Goal: Task Accomplishment & Management: Use online tool/utility

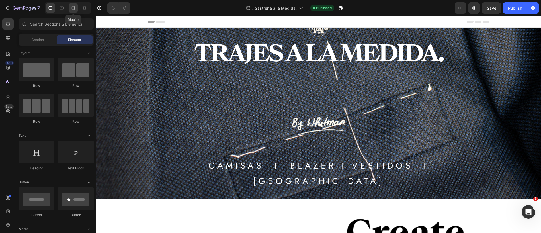
click at [73, 8] on icon at bounding box center [73, 8] width 6 height 6
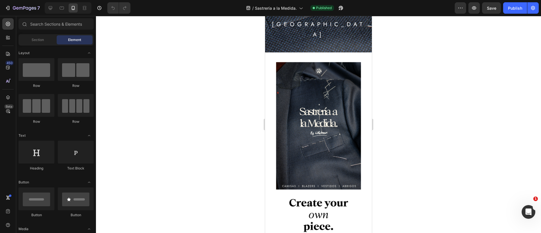
scroll to position [171, 0]
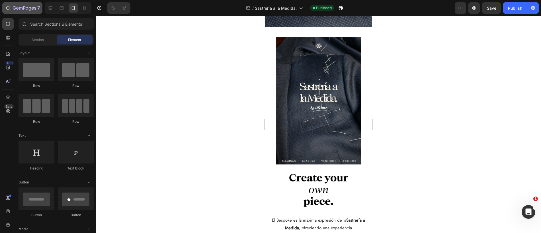
click at [2, 8] on button "7" at bounding box center [22, 7] width 40 height 11
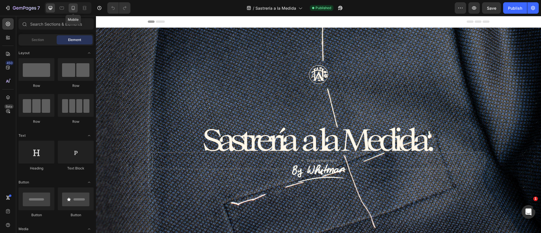
click at [75, 8] on icon at bounding box center [73, 8] width 6 height 6
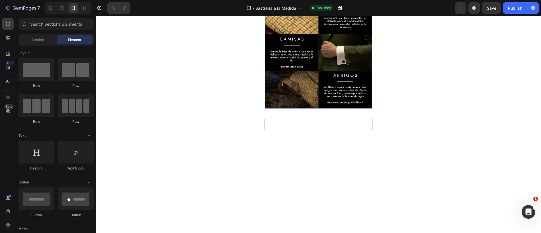
scroll to position [285, 0]
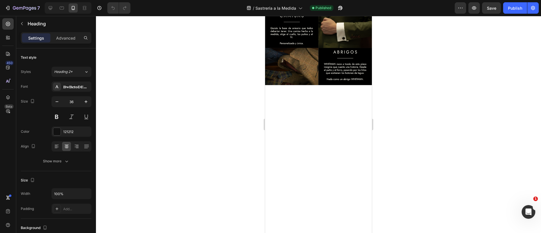
drag, startPoint x: 353, startPoint y: 108, endPoint x: 281, endPoint y: 85, distance: 75.8
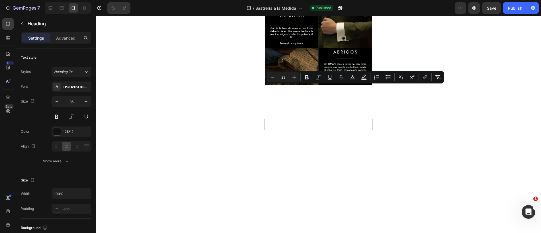
click at [286, 79] on input "23" at bounding box center [282, 77] width 11 height 7
type input "3"
type input "23"
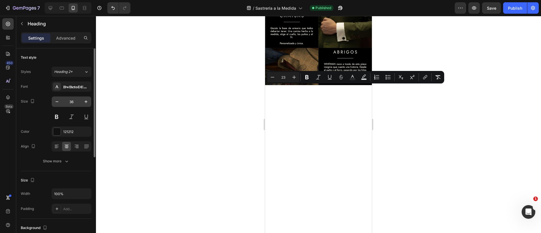
click at [78, 104] on input "36" at bounding box center [71, 101] width 19 height 10
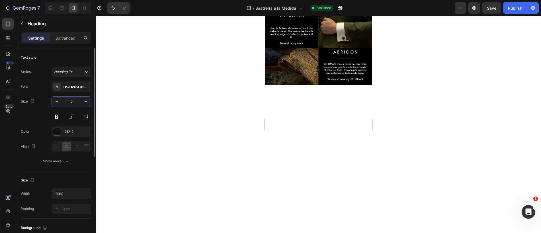
type input "23"
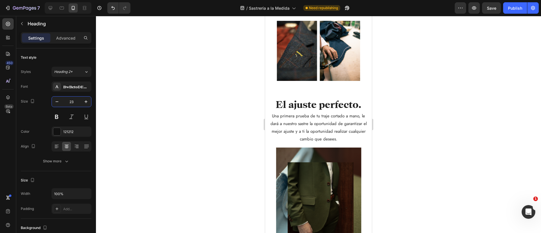
scroll to position [498, 0]
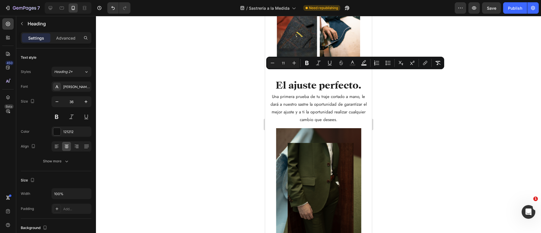
click at [77, 102] on input "36" at bounding box center [71, 101] width 19 height 10
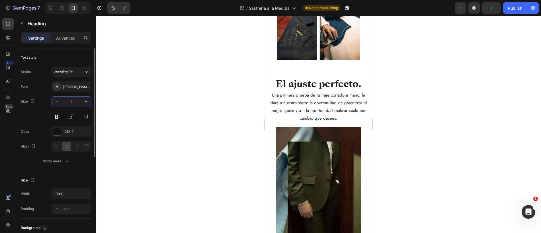
type input "11"
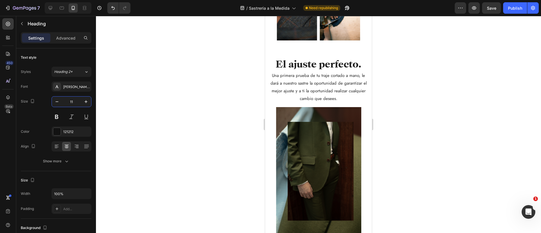
scroll to position [518, 0]
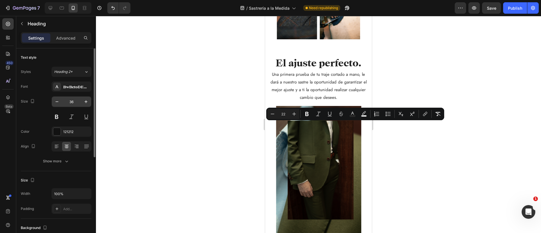
click at [75, 102] on input "36" at bounding box center [71, 101] width 19 height 10
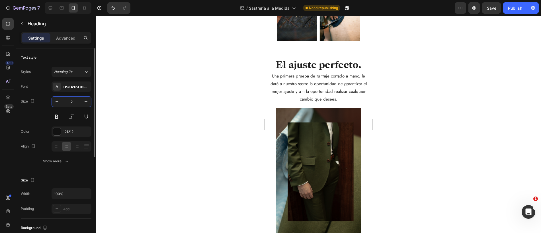
type input "22"
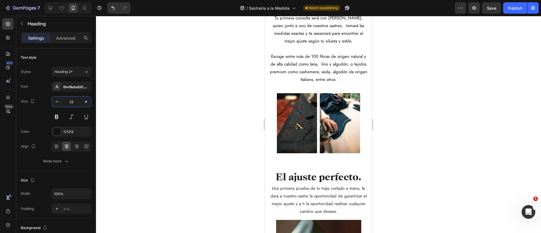
scroll to position [664, 0]
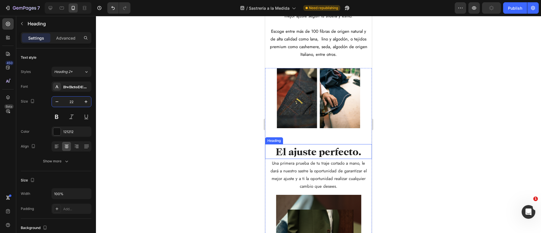
click at [318, 154] on span "El ajuste perfecto." at bounding box center [318, 151] width 86 height 11
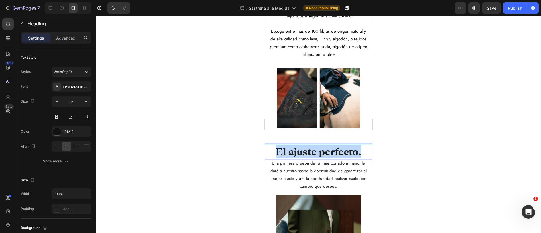
click at [308, 149] on span "El ajuste perfecto." at bounding box center [318, 151] width 86 height 11
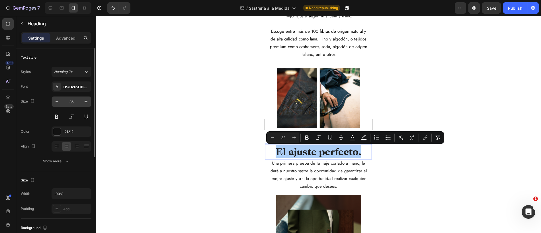
click at [74, 101] on input "36" at bounding box center [71, 101] width 19 height 10
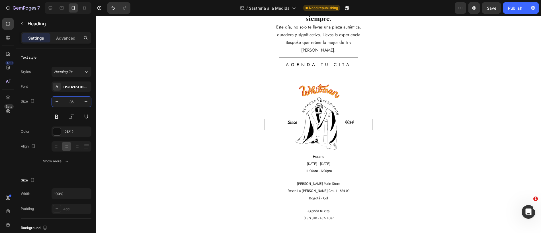
scroll to position [1026, 0]
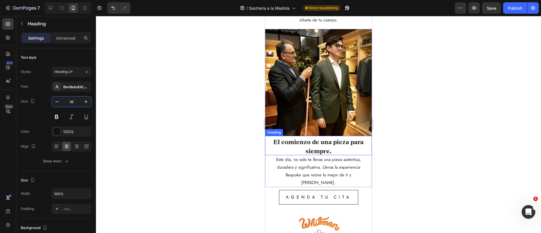
click at [319, 148] on span "El comienzo de una pieza para siempre." at bounding box center [318, 146] width 90 height 16
click at [321, 146] on h2 "El comienzo de una pieza para siempre." at bounding box center [318, 145] width 107 height 19
click at [320, 146] on p "El comienzo de una pieza para siempre." at bounding box center [318, 145] width 106 height 18
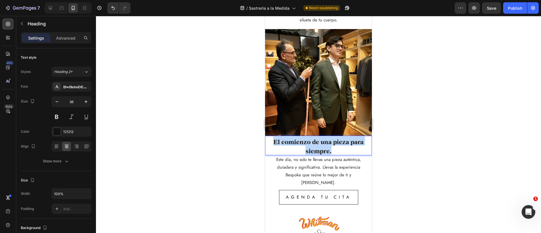
click at [320, 146] on p "El comienzo de una pieza para siempre." at bounding box center [318, 145] width 106 height 18
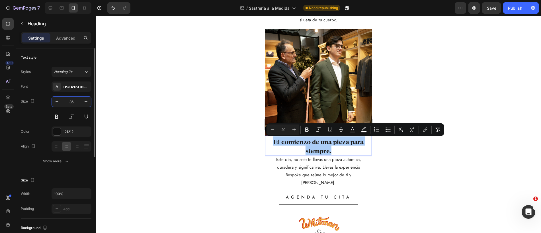
click at [76, 102] on input "36" at bounding box center [71, 101] width 19 height 10
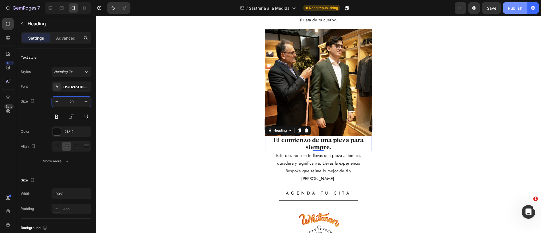
type input "20"
click at [519, 10] on div "Publish" at bounding box center [515, 8] width 14 height 6
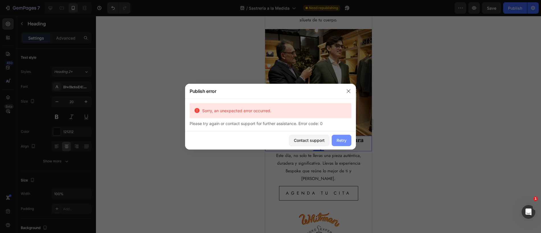
click at [344, 141] on div "Retry" at bounding box center [341, 140] width 10 height 6
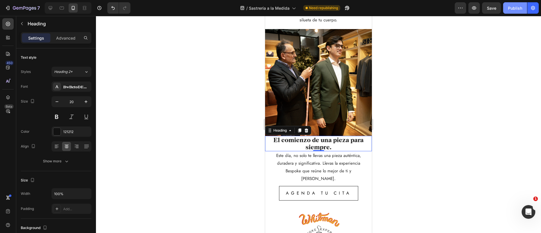
click at [525, 10] on button "Publish" at bounding box center [515, 7] width 24 height 11
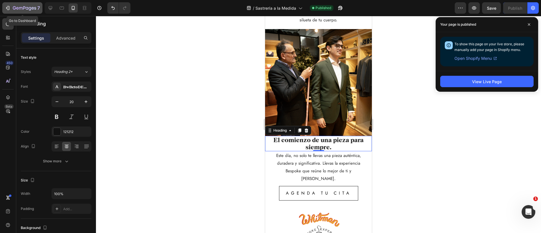
click at [12, 7] on div "7" at bounding box center [22, 8] width 35 height 7
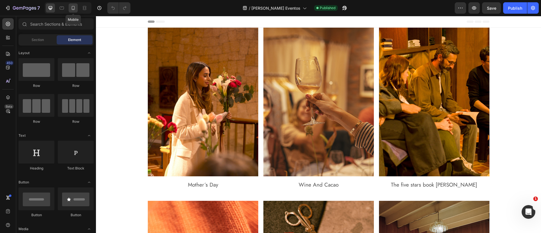
click at [73, 9] on icon at bounding box center [73, 8] width 6 height 6
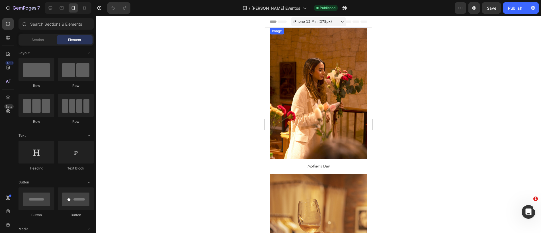
click at [347, 56] on img at bounding box center [318, 93] width 98 height 131
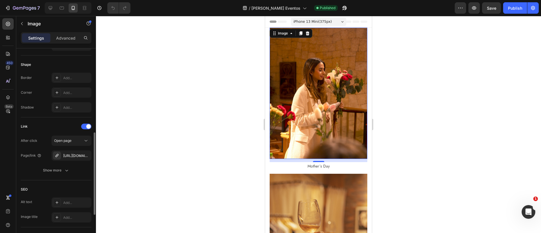
scroll to position [205, 0]
click at [85, 155] on icon "button" at bounding box center [85, 155] width 2 height 2
click at [71, 155] on div "Add..." at bounding box center [76, 155] width 27 height 5
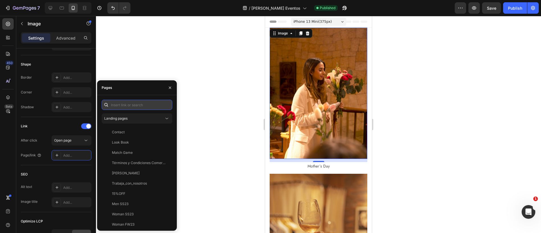
click at [131, 109] on input "text" at bounding box center [137, 105] width 71 height 10
paste input "https://whitmanstore.com.co/pages/evento-madres?_pos=1&_psq=evento&_ss=e&_v=1.0"
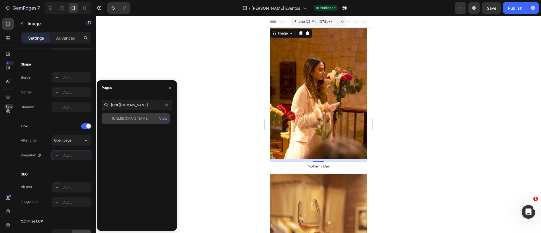
type input "https://whitmanstore.com.co/pages/evento-madres?_pos=1&_psq=evento&_ss=e&_v=1.0"
click at [124, 121] on div "https://whitmanstore.com.co/pages/evento-madres?_pos=1&_psq=evento&_ss=e&_v=1.0" at bounding box center [130, 118] width 37 height 5
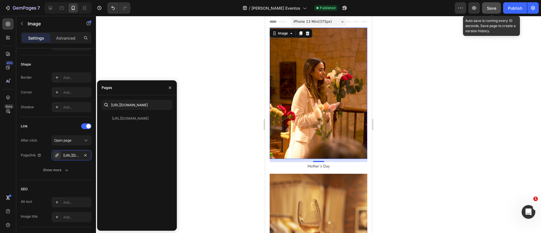
click at [487, 7] on span "Save" at bounding box center [491, 8] width 9 height 5
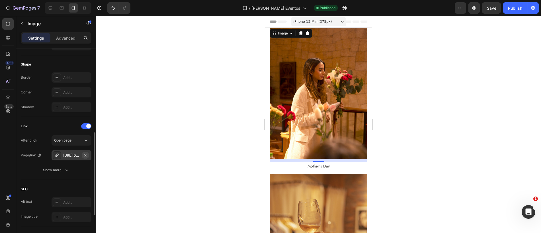
click at [86, 155] on icon "button" at bounding box center [85, 155] width 5 height 5
drag, startPoint x: 69, startPoint y: 158, endPoint x: 72, endPoint y: 156, distance: 4.0
click at [69, 158] on div "Add..." at bounding box center [71, 155] width 40 height 10
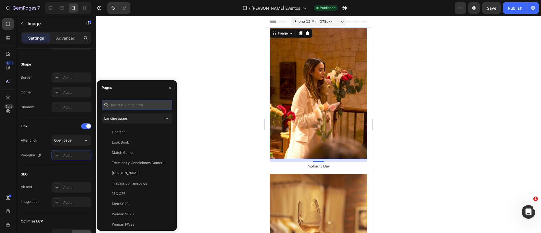
click at [135, 106] on input "text" at bounding box center [137, 105] width 71 height 10
paste input "https://whitmanstore.com.co/pages/evento-madres?_pos=1&_psq=evento&_ss=e&_v=1.0"
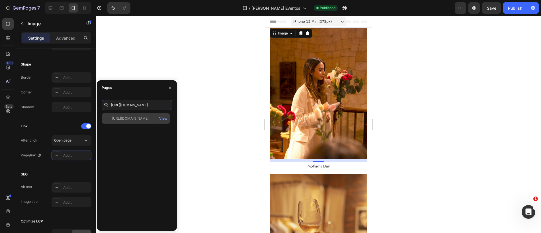
type input "https://whitmanstore.com.co/pages/evento-madres?_pos=1&_psq=evento&_ss=e&_v=1.0"
click at [149, 118] on div "https://whitmanstore.com.co/pages/evento-madres?_pos=1&_psq=evento&_ss=e&_v=1.0" at bounding box center [130, 118] width 37 height 5
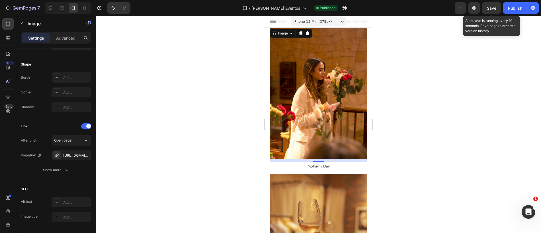
drag, startPoint x: 491, startPoint y: 12, endPoint x: 501, endPoint y: 10, distance: 10.2
click at [491, 12] on button "Save" at bounding box center [491, 7] width 19 height 11
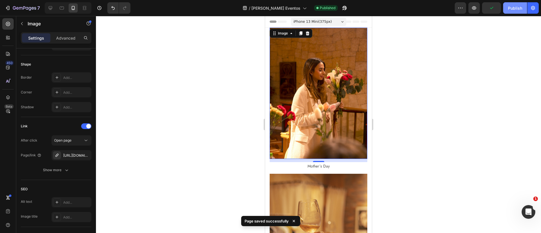
click at [516, 8] on div "Publish" at bounding box center [515, 8] width 14 height 6
